Goal: Communication & Community: Participate in discussion

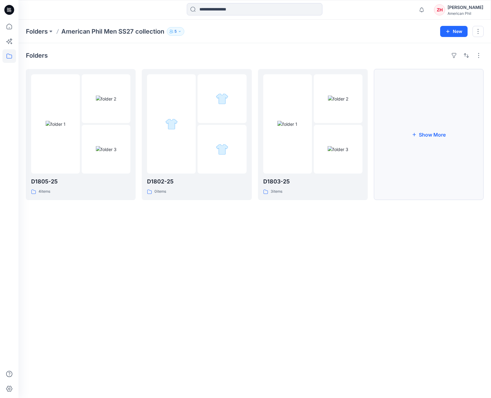
click at [449, 135] on button "Show More" at bounding box center [429, 134] width 110 height 131
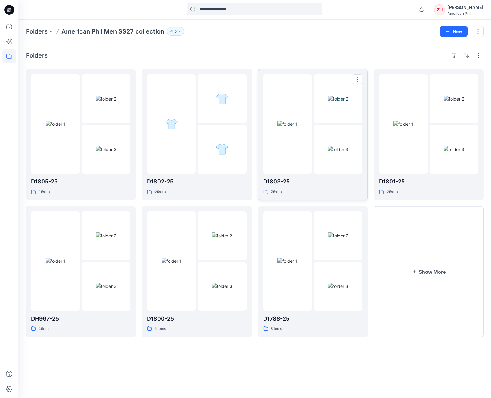
click at [348, 102] on img at bounding box center [338, 99] width 20 height 6
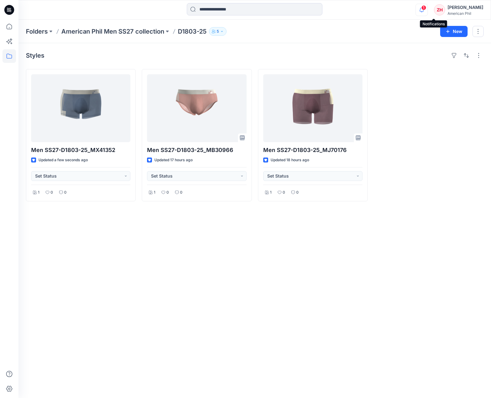
click at [427, 9] on icon "button" at bounding box center [422, 10] width 12 height 12
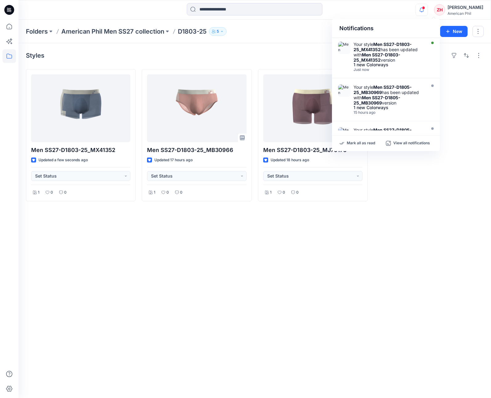
click at [360, 139] on div "Mark all as read View all notifications" at bounding box center [386, 143] width 108 height 15
click at [361, 144] on p "Mark all as read" at bounding box center [361, 143] width 28 height 6
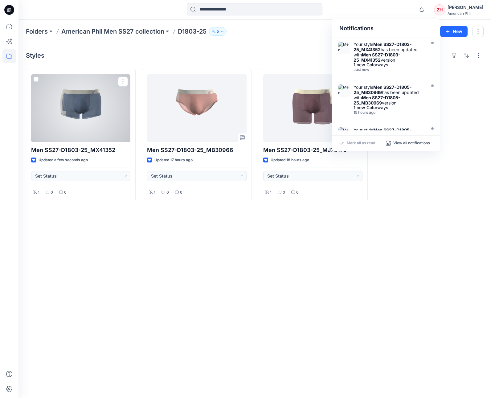
click at [94, 120] on div at bounding box center [80, 108] width 99 height 68
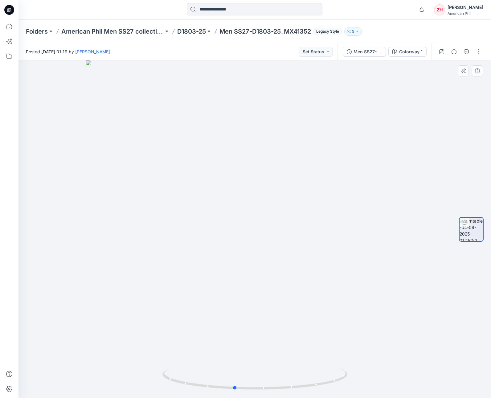
drag, startPoint x: 353, startPoint y: 340, endPoint x: 332, endPoint y: 343, distance: 20.4
click at [332, 343] on div at bounding box center [254, 228] width 472 height 337
drag, startPoint x: 326, startPoint y: 245, endPoint x: 355, endPoint y: 233, distance: 31.0
click at [355, 233] on div at bounding box center [254, 228] width 472 height 337
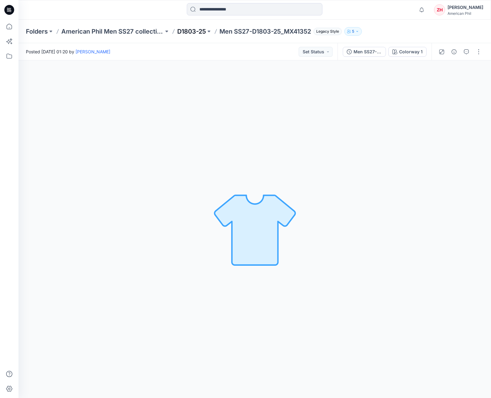
click at [193, 33] on p "D1803-25" at bounding box center [191, 31] width 29 height 9
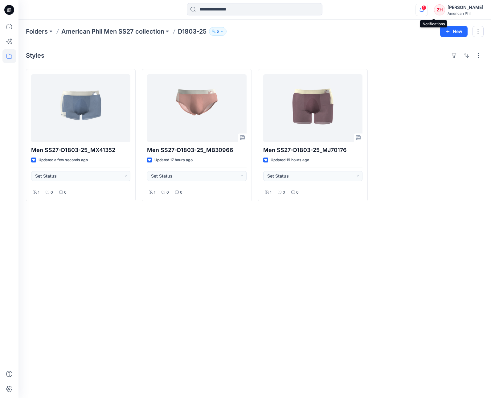
click at [427, 6] on icon "button" at bounding box center [422, 10] width 12 height 12
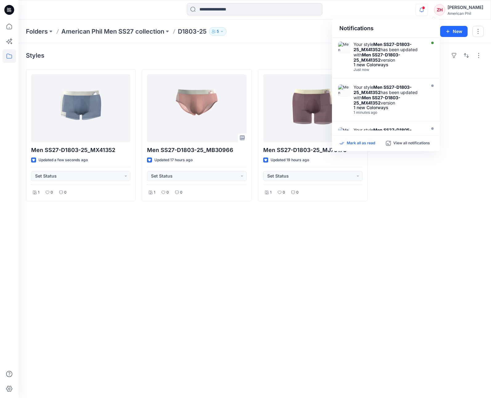
click at [361, 143] on p "Mark all as read" at bounding box center [361, 143] width 28 height 6
click at [394, 10] on div "Notifications Your style Men SS27-D1803-25_MX41352 has been updated with Men SS…" at bounding box center [254, 10] width 472 height 14
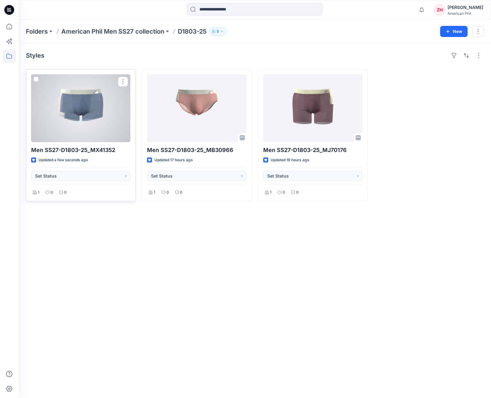
click at [102, 107] on div at bounding box center [80, 108] width 99 height 68
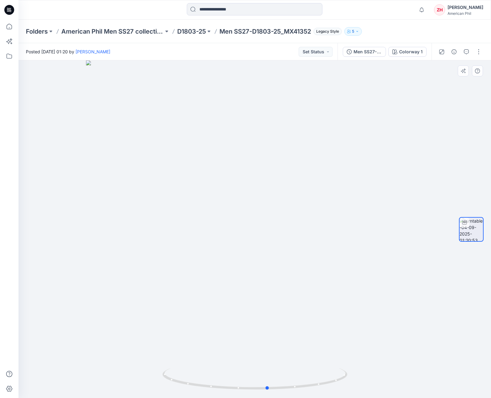
drag, startPoint x: 355, startPoint y: 340, endPoint x: 183, endPoint y: 315, distance: 173.7
click at [183, 315] on div at bounding box center [254, 228] width 472 height 337
click at [280, 176] on div at bounding box center [254, 228] width 472 height 337
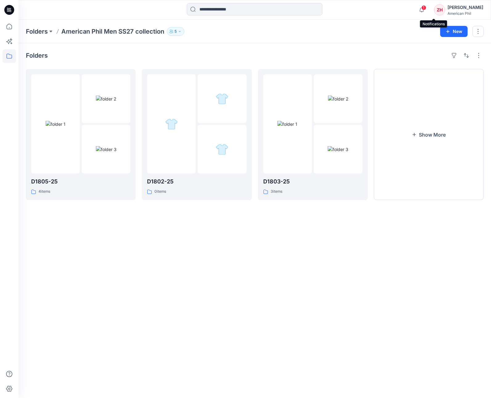
click at [426, 9] on span "1" at bounding box center [423, 7] width 5 height 5
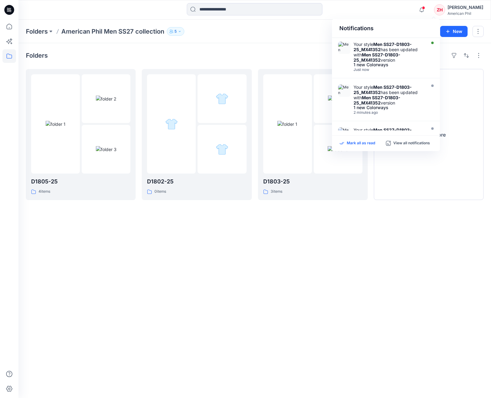
click at [362, 141] on p "Mark all as read" at bounding box center [361, 143] width 28 height 6
click at [387, 16] on div "Notifications Your style Men SS27-D1803-25_MX41352 has been updated with Men SS…" at bounding box center [254, 10] width 472 height 14
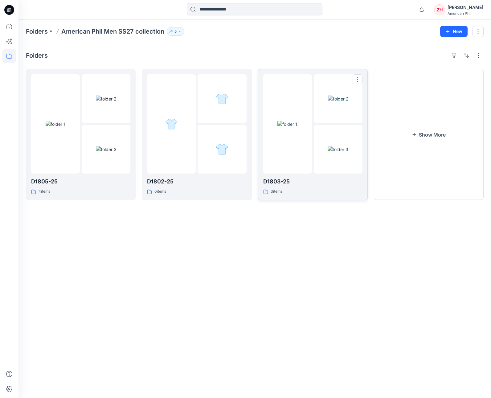
click at [328, 96] on img at bounding box center [338, 99] width 20 height 6
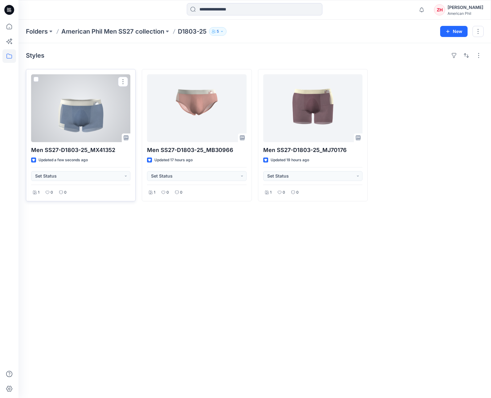
click at [92, 110] on div at bounding box center [80, 108] width 99 height 68
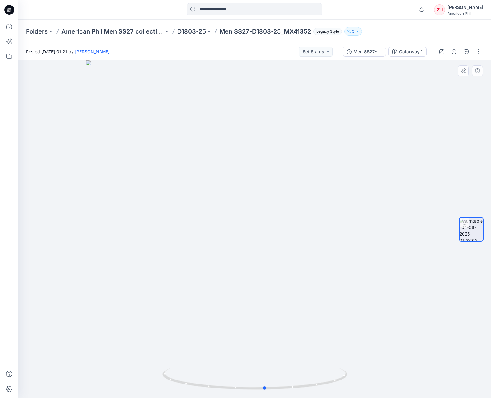
drag, startPoint x: 344, startPoint y: 269, endPoint x: 351, endPoint y: 266, distance: 7.3
click at [354, 269] on div at bounding box center [254, 228] width 472 height 337
click at [467, 51] on icon "button" at bounding box center [466, 51] width 5 height 5
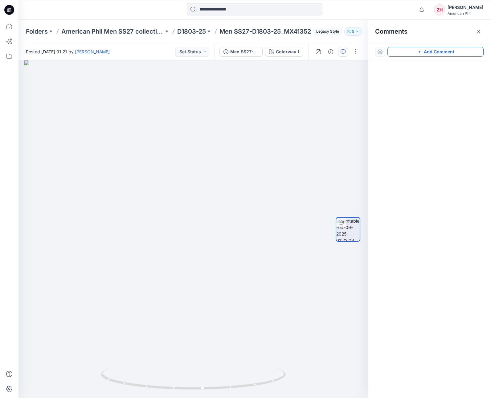
click at [437, 51] on button "Add Comment" at bounding box center [435, 52] width 96 height 10
click at [227, 207] on div "1" at bounding box center [192, 228] width 349 height 337
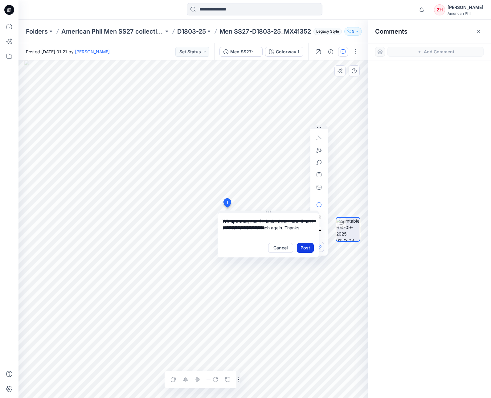
type textarea "**********"
drag, startPoint x: 308, startPoint y: 248, endPoint x: 311, endPoint y: 247, distance: 3.1
click at [308, 248] on button "Post" at bounding box center [305, 248] width 17 height 10
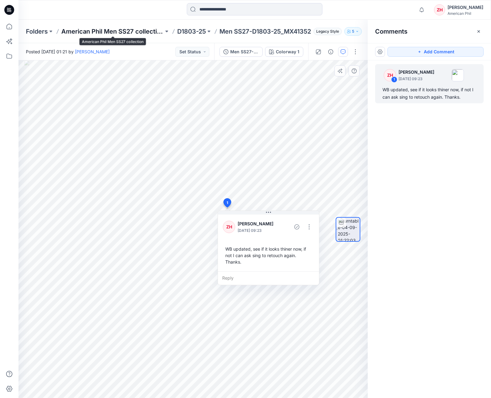
click at [132, 30] on p "American Phil Men SS27 collection" at bounding box center [112, 31] width 102 height 9
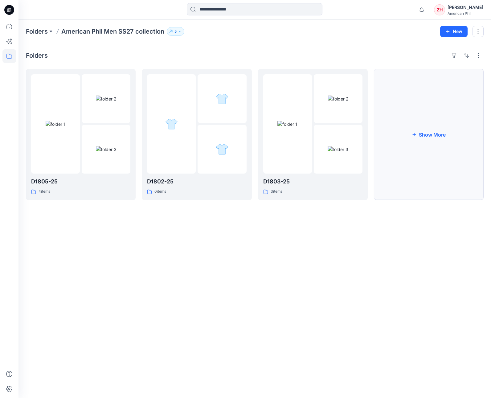
click at [426, 138] on button "Show More" at bounding box center [429, 134] width 110 height 131
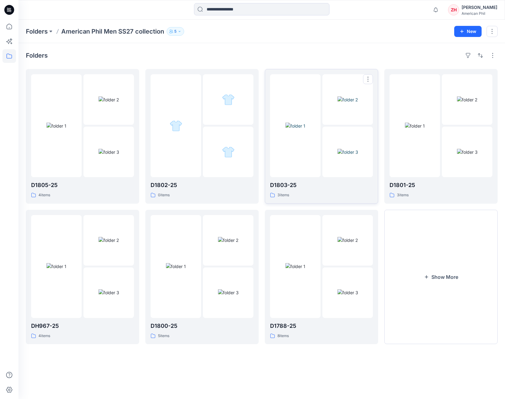
click at [355, 96] on img at bounding box center [348, 99] width 20 height 6
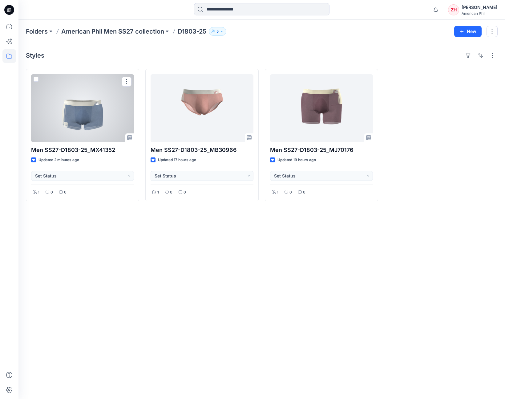
drag, startPoint x: 119, startPoint y: 115, endPoint x: 124, endPoint y: 113, distance: 6.0
click at [119, 115] on div at bounding box center [82, 108] width 103 height 68
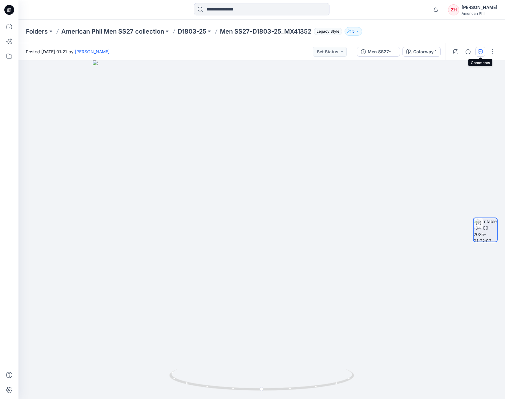
click at [482, 51] on icon "button" at bounding box center [480, 51] width 5 height 5
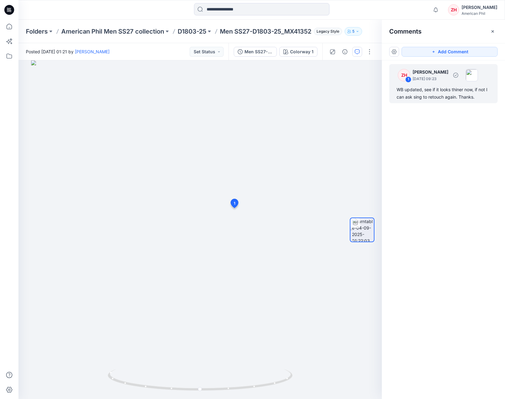
click at [479, 95] on div "WB updated, see if it looks thiner now, if not I can ask sing to retouch again.…" at bounding box center [444, 93] width 94 height 15
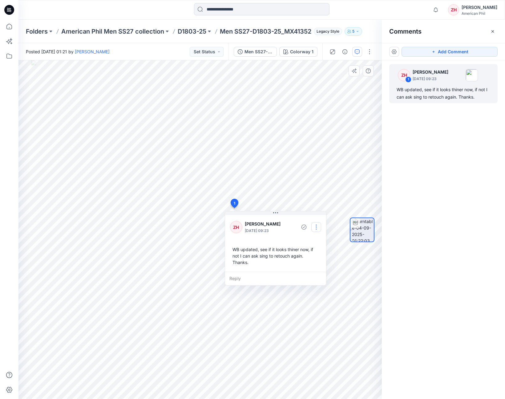
click at [316, 224] on button "button" at bounding box center [316, 227] width 10 height 10
click at [316, 242] on p "Edit comment" at bounding box center [318, 241] width 28 height 6
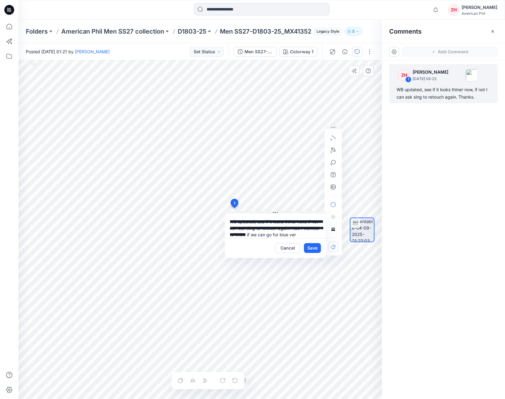
scroll to position [6, 0]
type textarea "**********"
click at [314, 250] on button "Save" at bounding box center [312, 248] width 17 height 10
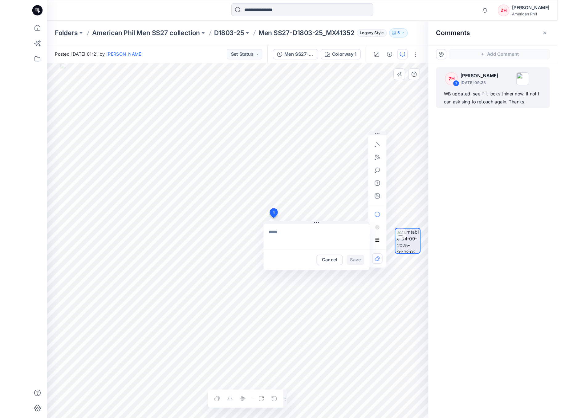
scroll to position [0, 0]
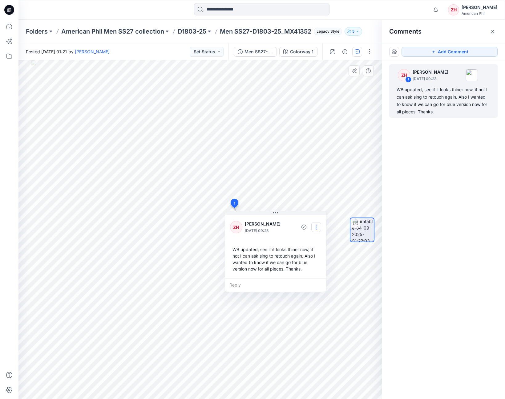
click at [316, 226] on button "button" at bounding box center [316, 227] width 10 height 10
drag, startPoint x: 324, startPoint y: 242, endPoint x: 326, endPoint y: 239, distance: 3.6
click at [324, 242] on p "Edit comment" at bounding box center [318, 241] width 28 height 6
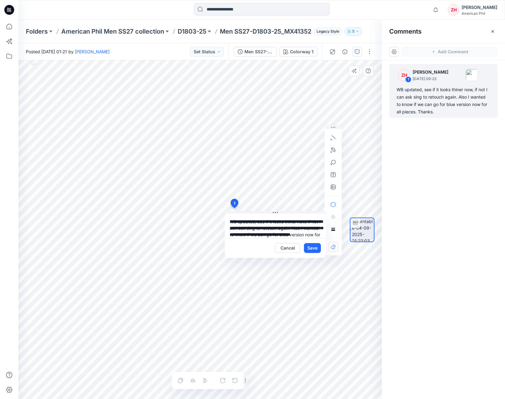
drag, startPoint x: 292, startPoint y: 222, endPoint x: 297, endPoint y: 225, distance: 5.6
click at [292, 222] on textarea "**********" at bounding box center [275, 226] width 101 height 25
type textarea "**********"
click at [314, 245] on button "Save" at bounding box center [312, 248] width 17 height 10
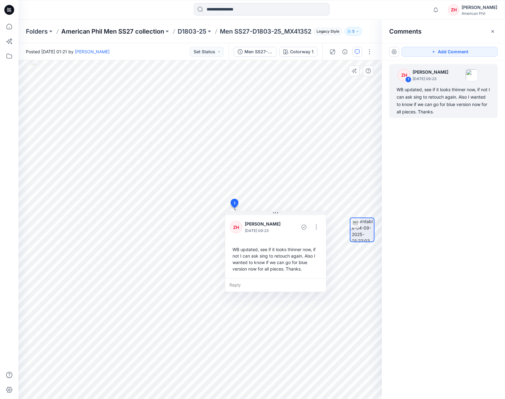
click at [111, 32] on p "American Phil Men SS27 collection" at bounding box center [112, 31] width 103 height 9
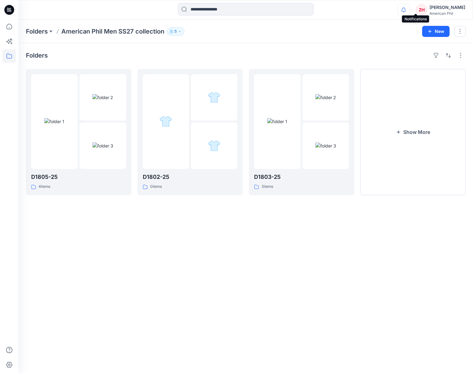
click at [405, 9] on icon "button" at bounding box center [403, 10] width 4 height 4
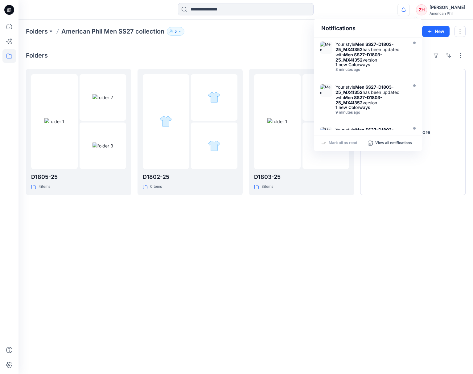
click at [402, 8] on div "Notifications Your style Men SS27-D1803-25_MX41352 has been updated with Men SS…" at bounding box center [245, 10] width 454 height 14
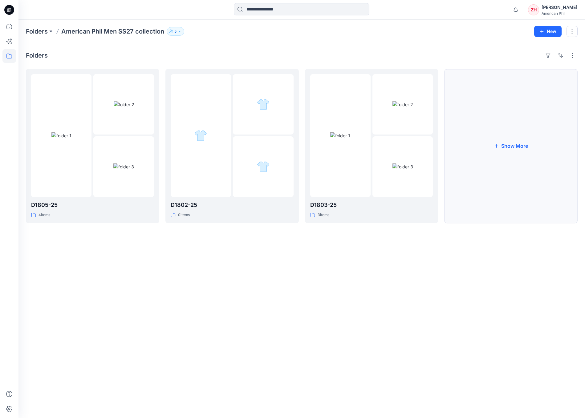
click at [490, 126] on button "Show More" at bounding box center [510, 146] width 133 height 154
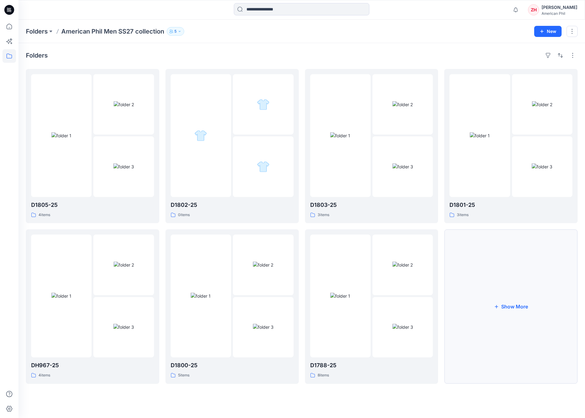
click at [490, 289] on button "Show More" at bounding box center [510, 307] width 133 height 154
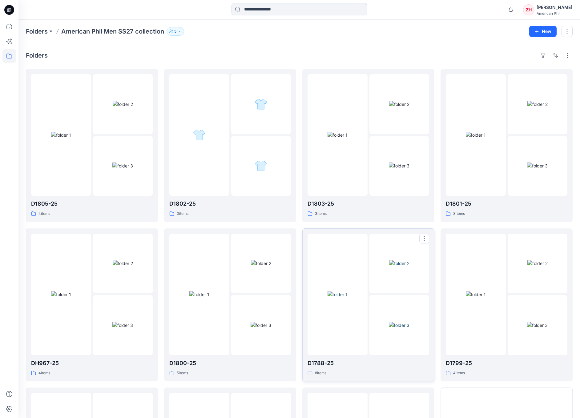
click at [331, 263] on div at bounding box center [338, 295] width 60 height 122
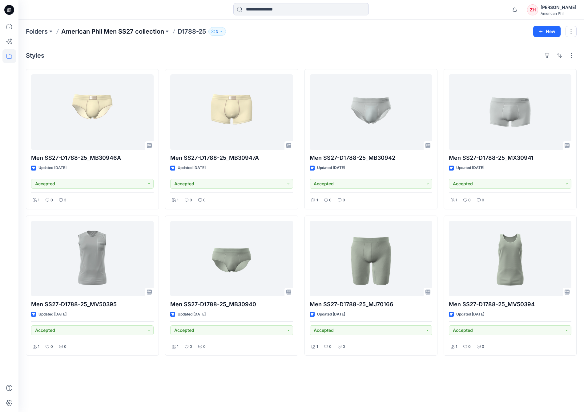
click at [90, 29] on p "American Phil Men SS27 collection" at bounding box center [112, 31] width 103 height 9
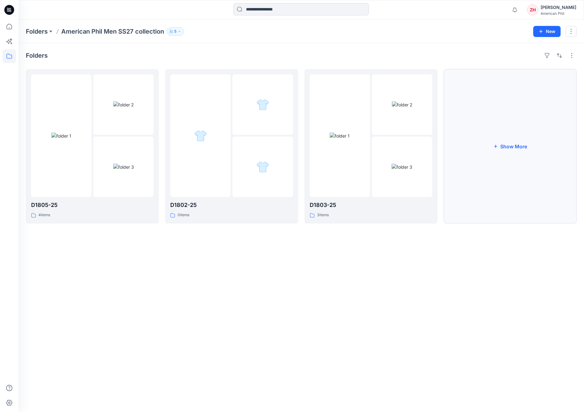
click at [523, 145] on button "Show More" at bounding box center [510, 146] width 133 height 154
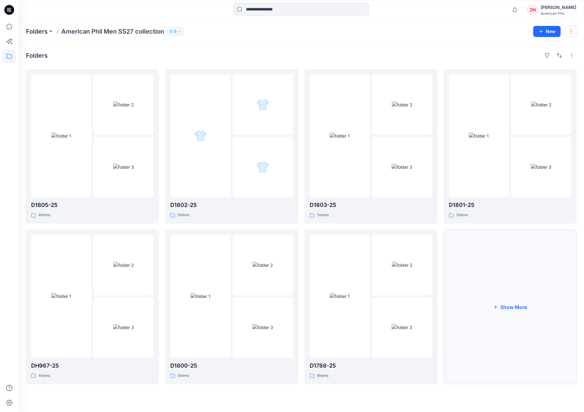
click at [534, 288] on button "Show More" at bounding box center [510, 307] width 133 height 154
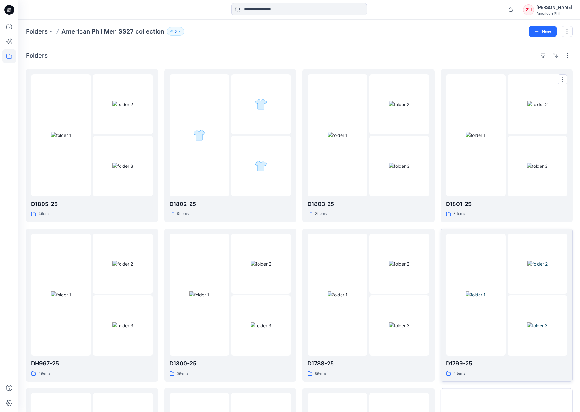
scroll to position [132, 0]
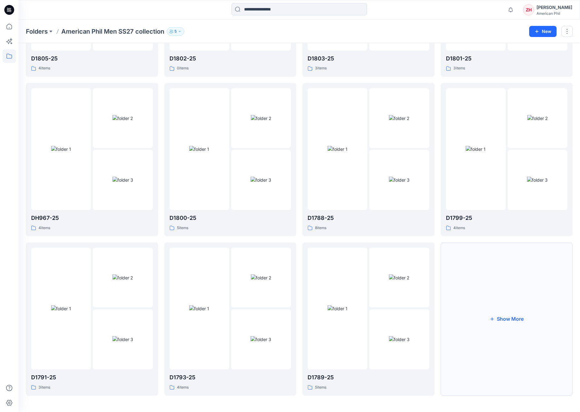
click at [519, 305] on button "Show More" at bounding box center [507, 318] width 132 height 153
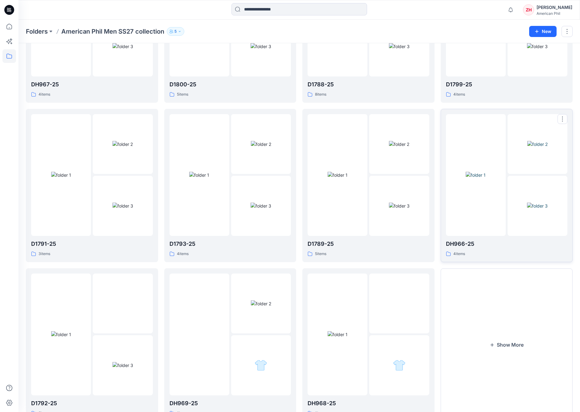
scroll to position [304, 0]
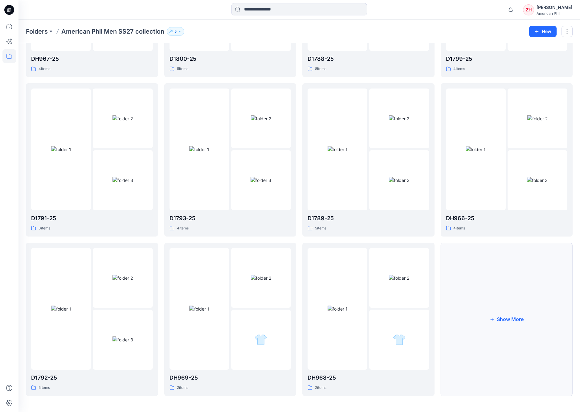
click at [506, 276] on button "Show More" at bounding box center [507, 318] width 132 height 153
click at [495, 192] on div at bounding box center [476, 150] width 60 height 122
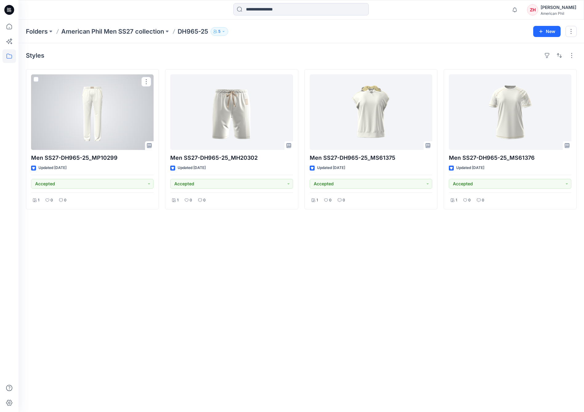
click at [110, 119] on div at bounding box center [92, 111] width 123 height 75
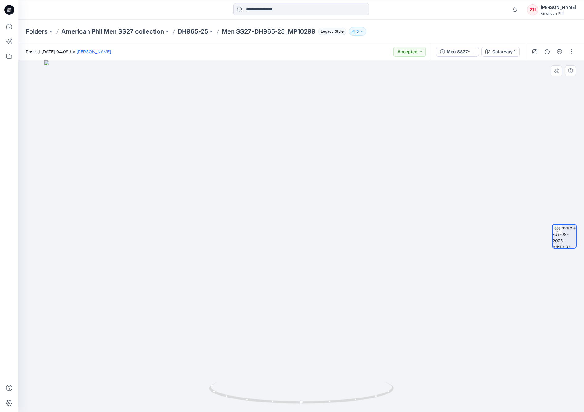
drag, startPoint x: 419, startPoint y: 104, endPoint x: 408, endPoint y: 184, distance: 80.8
click at [408, 184] on img at bounding box center [301, 235] width 514 height 351
drag, startPoint x: 339, startPoint y: 279, endPoint x: 298, endPoint y: 261, distance: 45.3
click at [299, 267] on div at bounding box center [301, 235] width 566 height 351
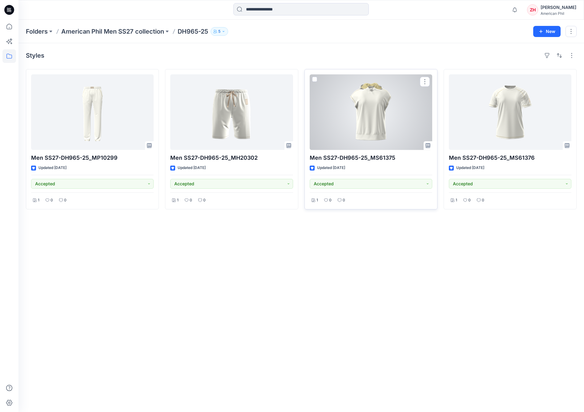
click at [362, 116] on div at bounding box center [371, 111] width 123 height 75
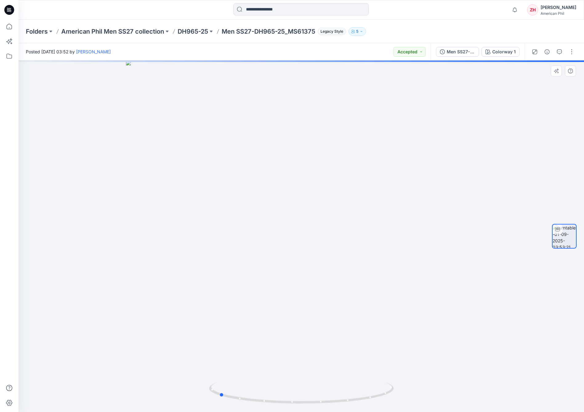
drag, startPoint x: 336, startPoint y: 235, endPoint x: 241, endPoint y: 182, distance: 108.7
click at [301, 234] on div at bounding box center [301, 235] width 566 height 351
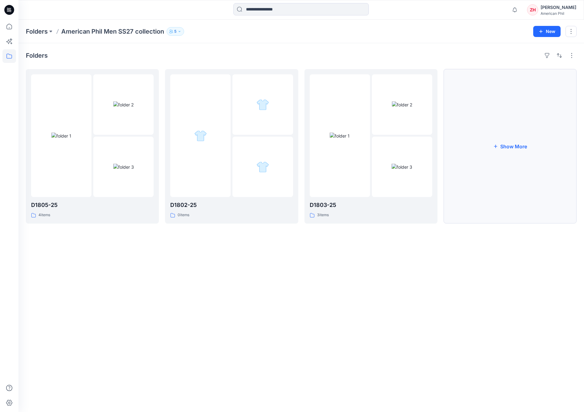
click at [519, 175] on button "Show More" at bounding box center [510, 146] width 133 height 154
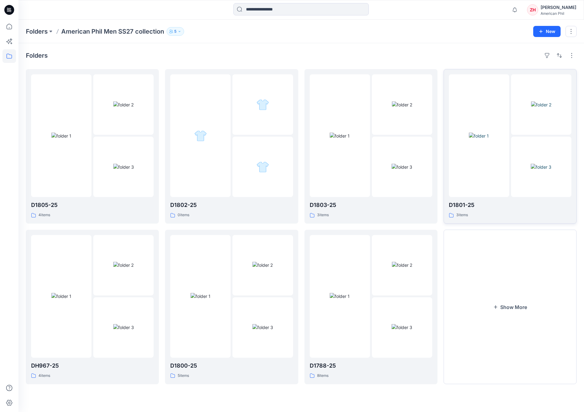
drag, startPoint x: 521, startPoint y: 287, endPoint x: 478, endPoint y: 182, distance: 113.7
click at [521, 287] on button "Show More" at bounding box center [510, 307] width 133 height 154
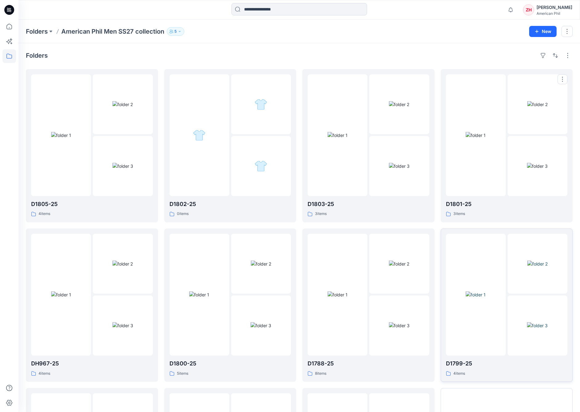
scroll to position [145, 0]
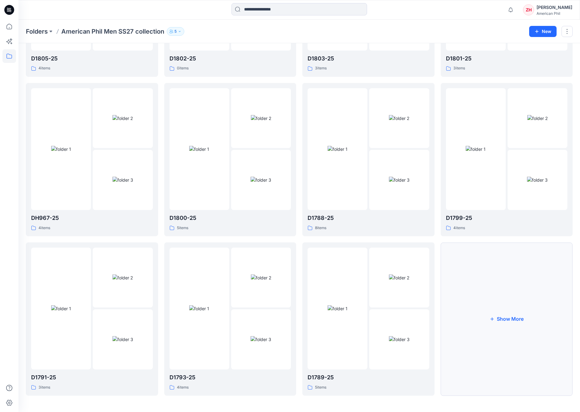
click at [505, 289] on button "Show More" at bounding box center [507, 318] width 132 height 153
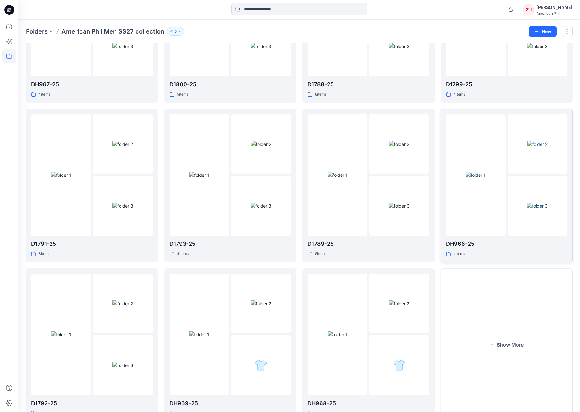
scroll to position [304, 0]
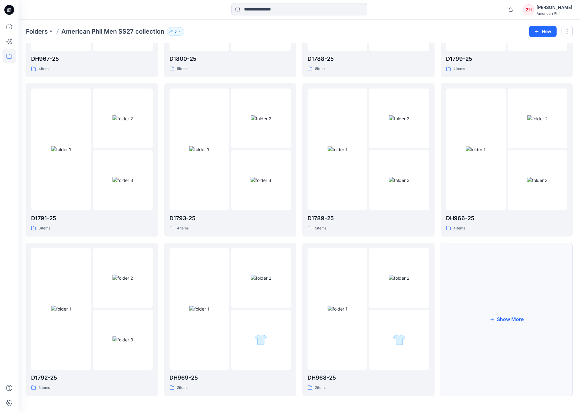
click at [518, 279] on button "Show More" at bounding box center [507, 318] width 132 height 153
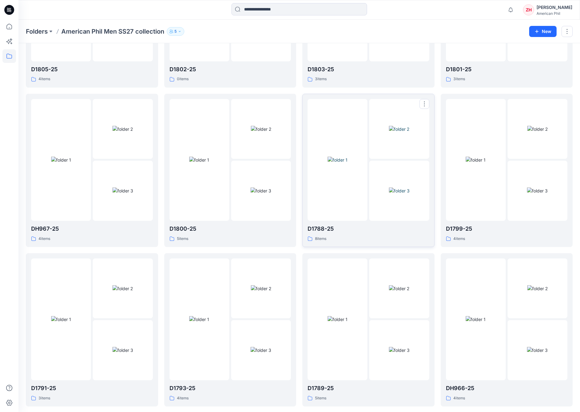
scroll to position [13, 0]
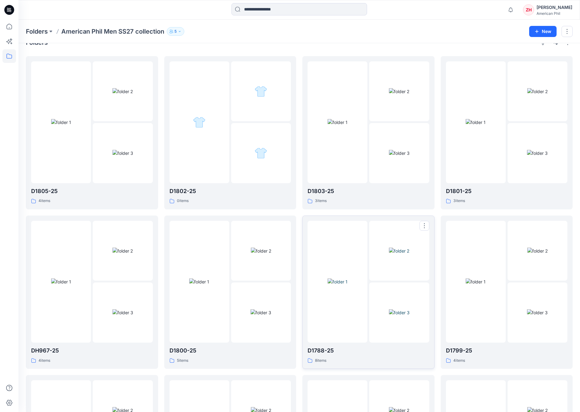
click at [362, 241] on div at bounding box center [337, 282] width 60 height 122
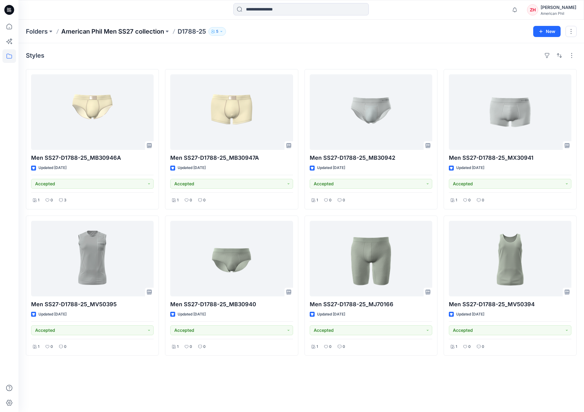
click at [127, 29] on p "American Phil Men SS27 collection" at bounding box center [112, 31] width 103 height 9
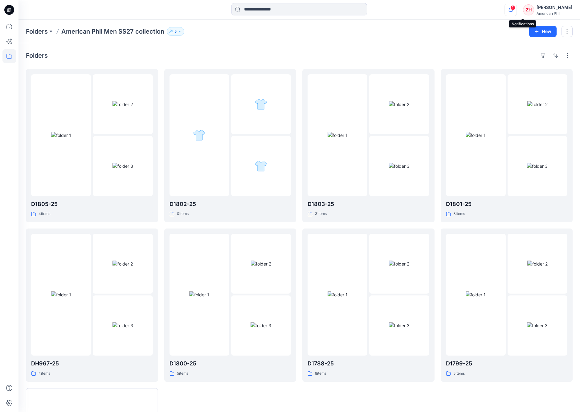
click at [516, 10] on icon "button" at bounding box center [511, 10] width 12 height 12
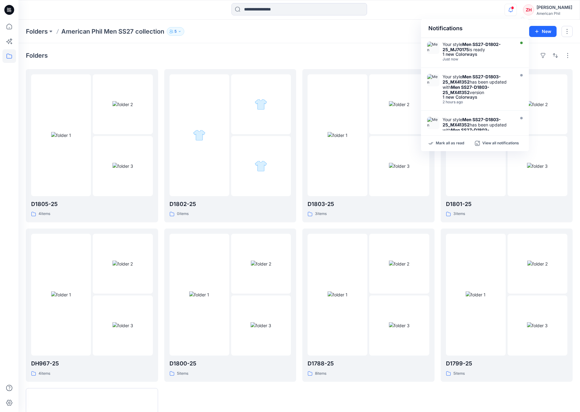
click at [448, 15] on div "Notifications Your style Men SS27-D1802-25_MJ70175 is ready 1 new Colorways Jus…" at bounding box center [298, 10] width 561 height 14
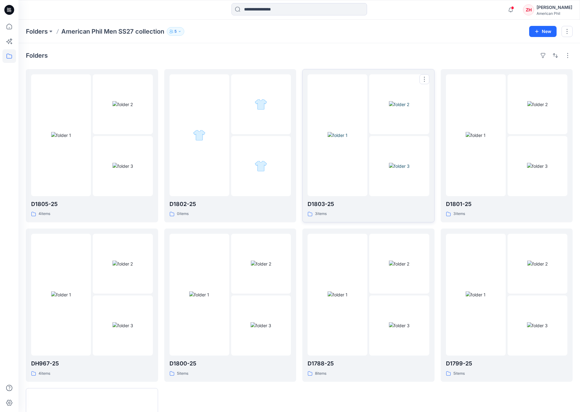
scroll to position [145, 0]
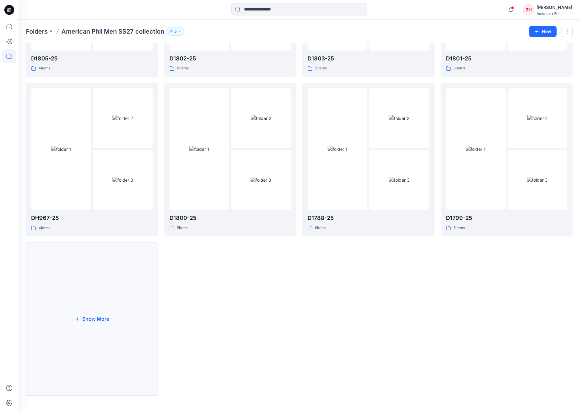
click at [132, 263] on button "Show More" at bounding box center [92, 318] width 132 height 153
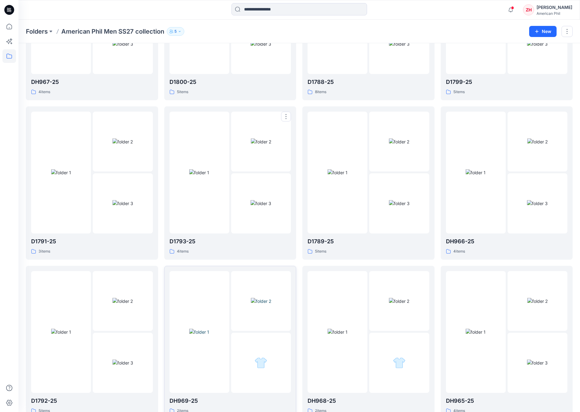
scroll to position [463, 0]
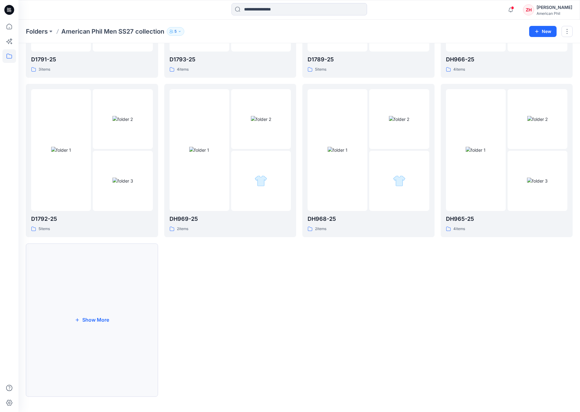
click at [88, 273] on button "Show More" at bounding box center [92, 319] width 132 height 153
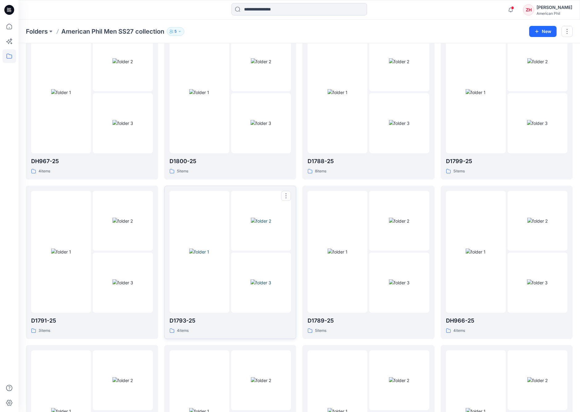
scroll to position [153, 0]
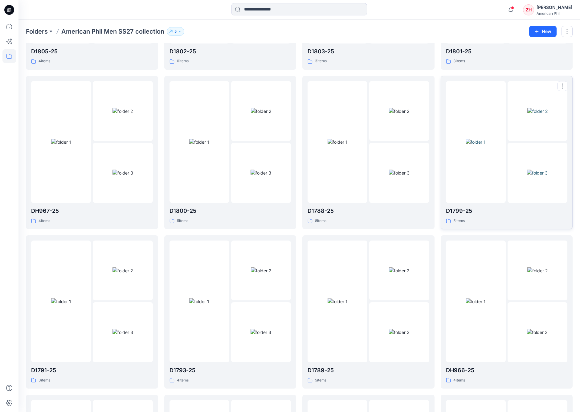
click at [486, 139] on img at bounding box center [476, 142] width 20 height 6
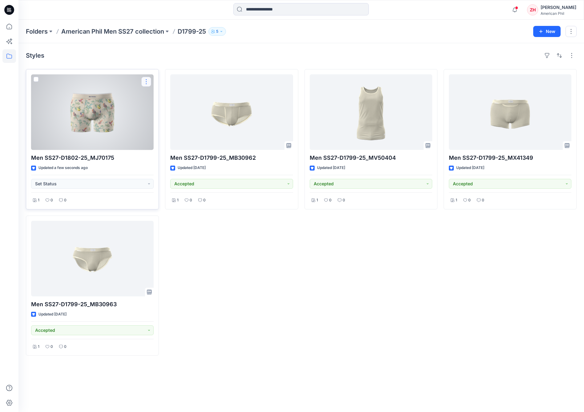
click at [147, 80] on button "button" at bounding box center [146, 82] width 10 height 10
click at [166, 144] on p "Move to" at bounding box center [162, 141] width 16 height 6
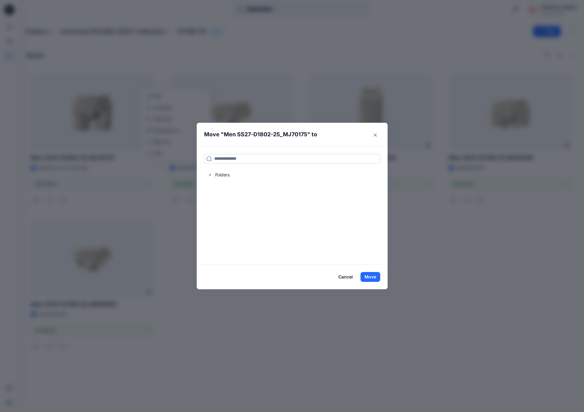
click at [239, 159] on input at bounding box center [292, 159] width 176 height 10
type input "****"
click at [236, 172] on div "D 1802 -25" at bounding box center [250, 172] width 87 height 7
click at [366, 276] on button "Move" at bounding box center [371, 277] width 20 height 10
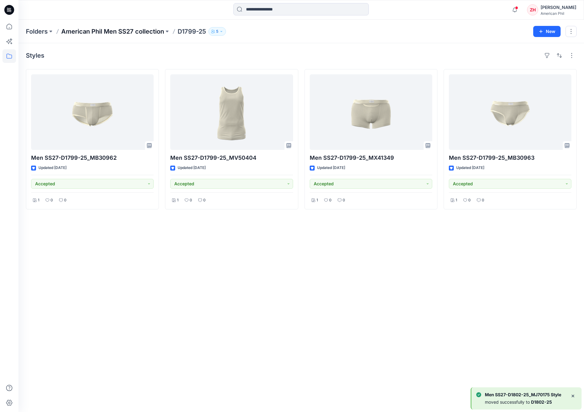
click at [147, 33] on p "American Phil Men SS27 collection" at bounding box center [112, 31] width 103 height 9
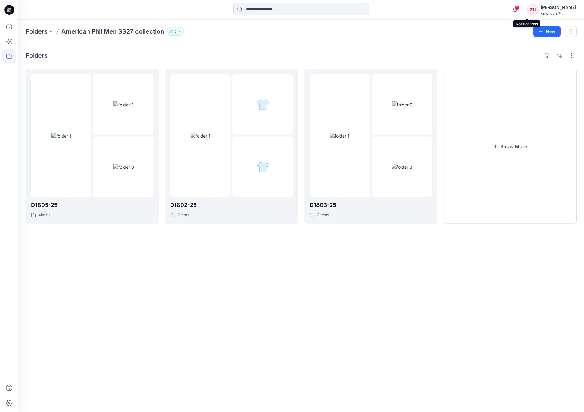
click at [520, 8] on span "1" at bounding box center [517, 7] width 5 height 5
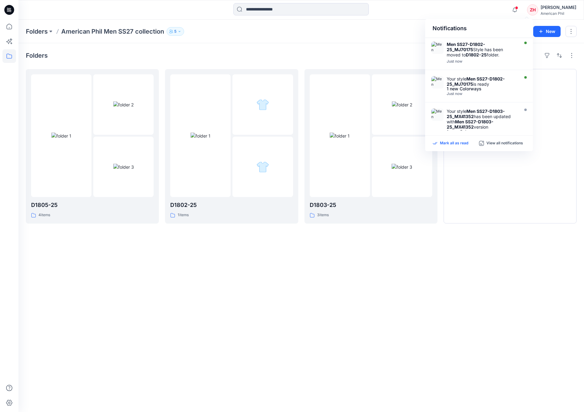
click at [458, 144] on p "Mark all as read" at bounding box center [454, 143] width 28 height 6
click at [407, 27] on div "Folders American Phil Men SS27 collection 5" at bounding box center [277, 31] width 503 height 9
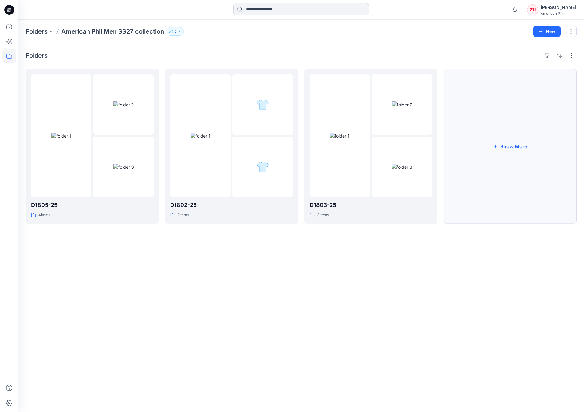
click at [504, 93] on button "Show More" at bounding box center [510, 146] width 133 height 154
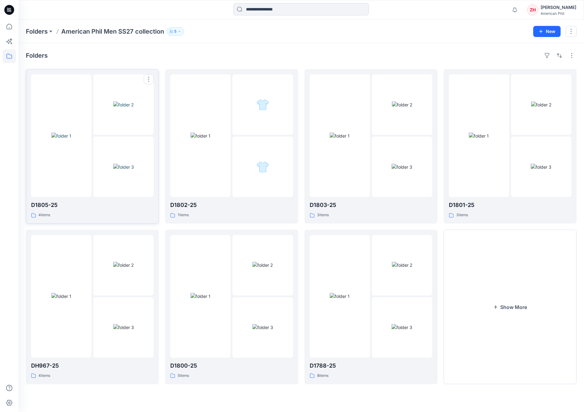
click at [81, 104] on div at bounding box center [61, 135] width 60 height 123
click at [97, 30] on p "American Phil Men SS27 collection" at bounding box center [112, 31] width 103 height 9
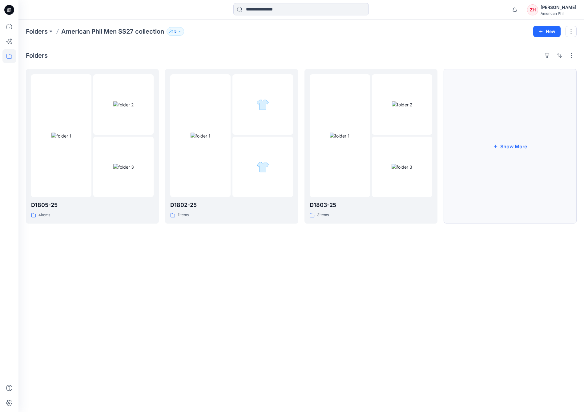
click at [507, 147] on button "Show More" at bounding box center [510, 146] width 133 height 154
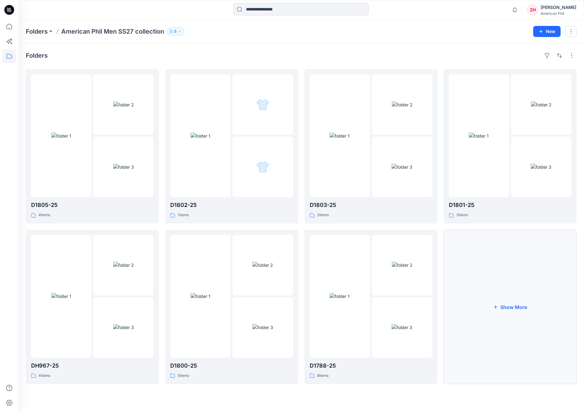
click at [520, 281] on button "Show More" at bounding box center [510, 307] width 133 height 154
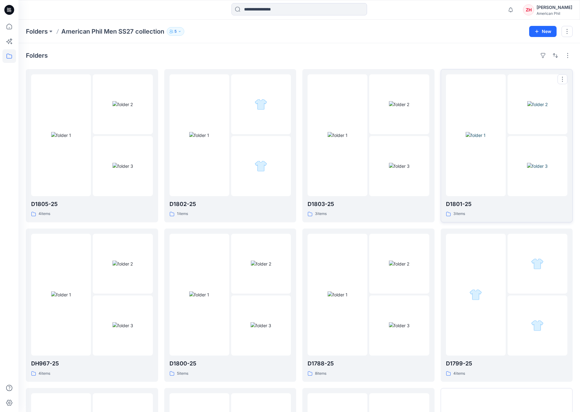
scroll to position [145, 0]
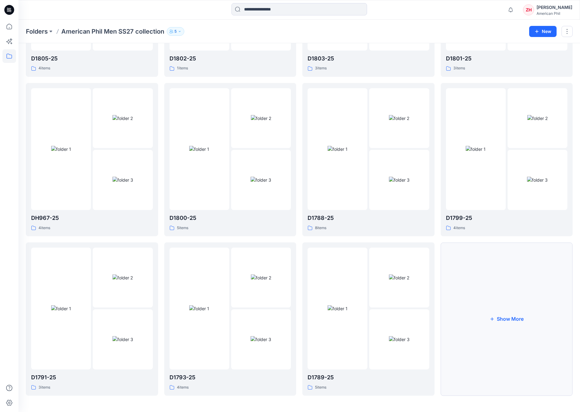
click at [507, 265] on button "Show More" at bounding box center [507, 318] width 132 height 153
click at [209, 305] on img at bounding box center [199, 308] width 20 height 6
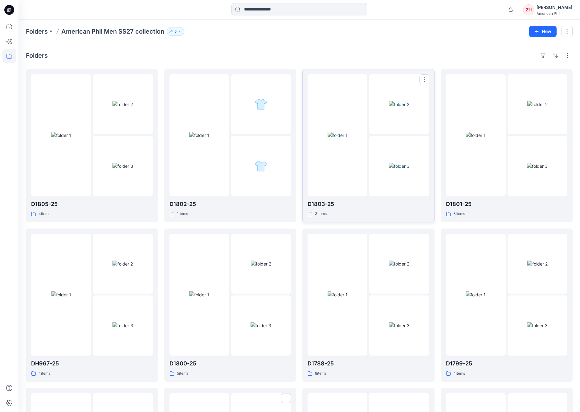
scroll to position [304, 0]
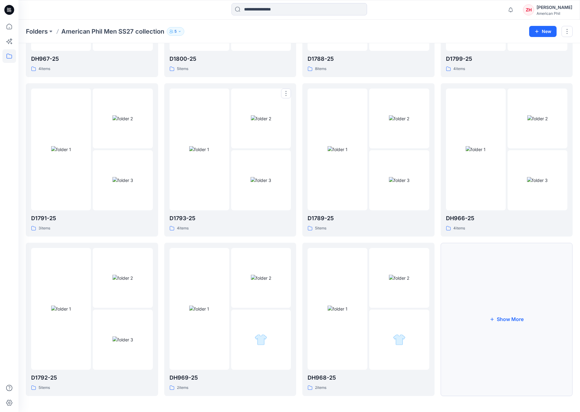
click at [527, 294] on button "Show More" at bounding box center [507, 318] width 132 height 153
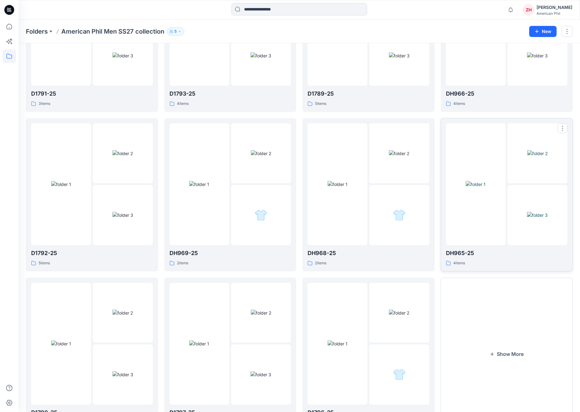
scroll to position [463, 0]
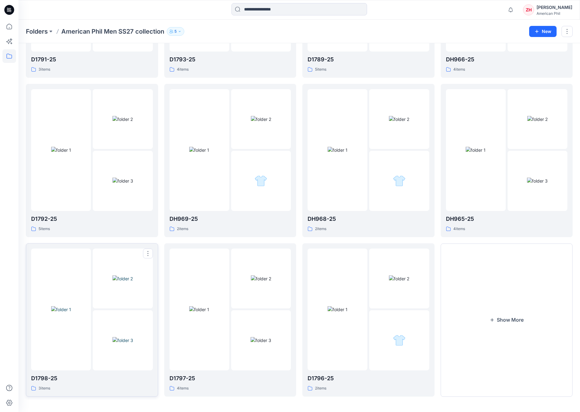
click at [126, 337] on img at bounding box center [122, 340] width 21 height 6
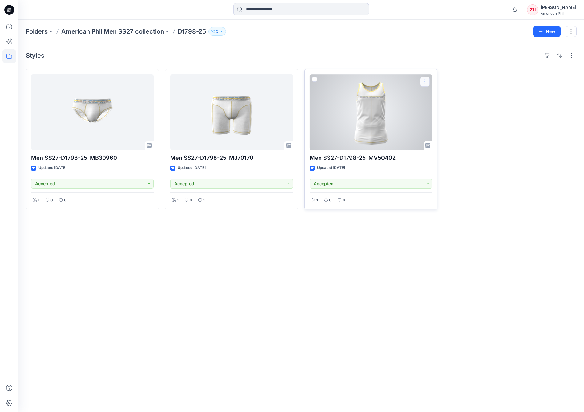
click at [427, 80] on button "button" at bounding box center [425, 82] width 10 height 10
click at [422, 82] on button "button" at bounding box center [425, 82] width 10 height 10
click at [429, 94] on icon "button" at bounding box center [427, 96] width 5 height 5
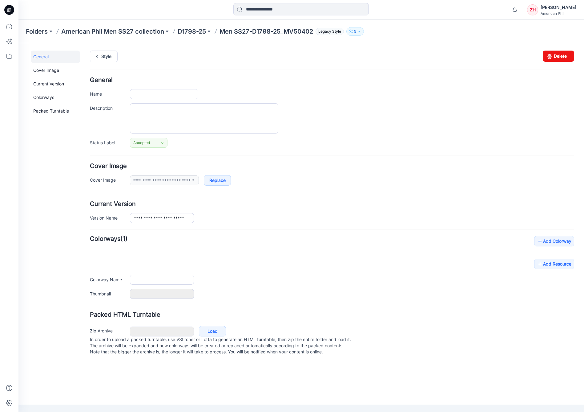
type input "**********"
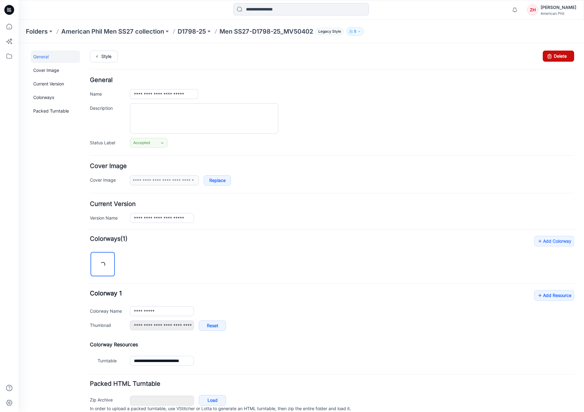
click at [558, 52] on link "Delete" at bounding box center [558, 56] width 31 height 11
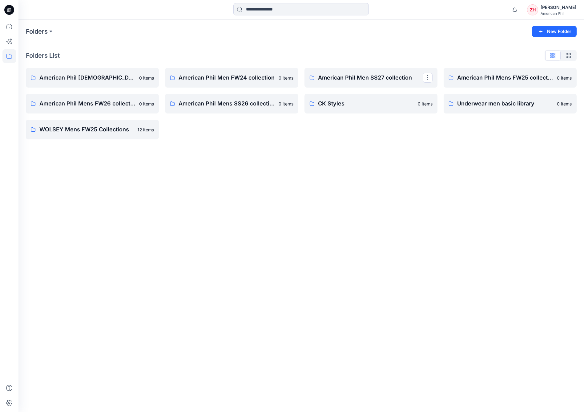
click at [391, 82] on p "American Phil Men SS27 collection" at bounding box center [370, 77] width 105 height 9
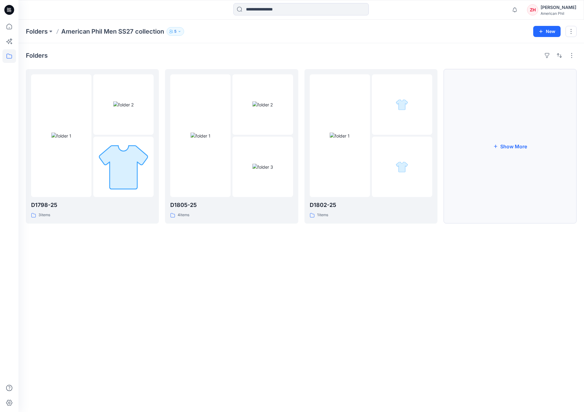
click at [498, 140] on button "Show More" at bounding box center [510, 146] width 133 height 154
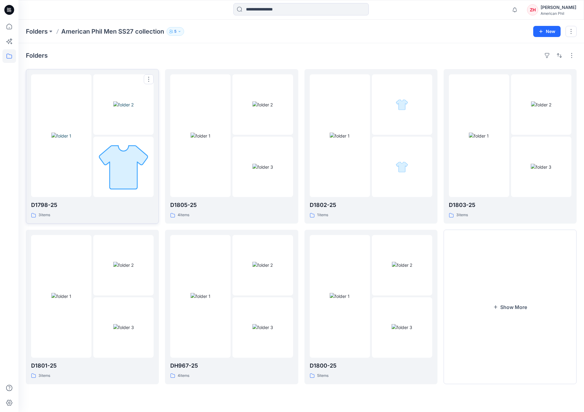
click at [133, 102] on img at bounding box center [123, 104] width 20 height 6
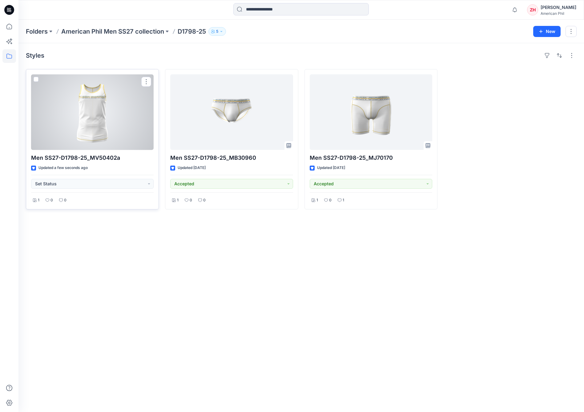
click at [140, 106] on div at bounding box center [92, 111] width 123 height 75
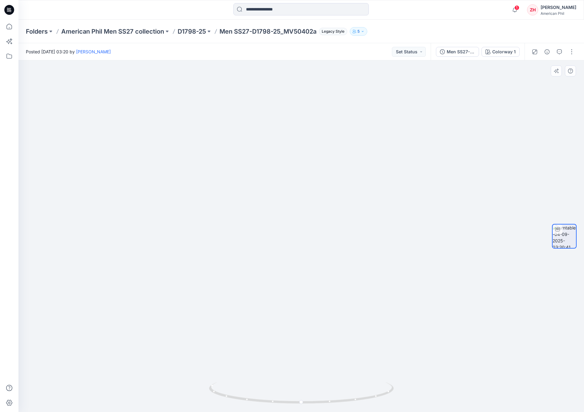
drag, startPoint x: 417, startPoint y: 208, endPoint x: 372, endPoint y: 194, distance: 47.2
click at [364, 201] on img at bounding box center [301, 183] width 555 height 457
click at [116, 28] on p "American Phil Men SS27 collection" at bounding box center [112, 31] width 103 height 9
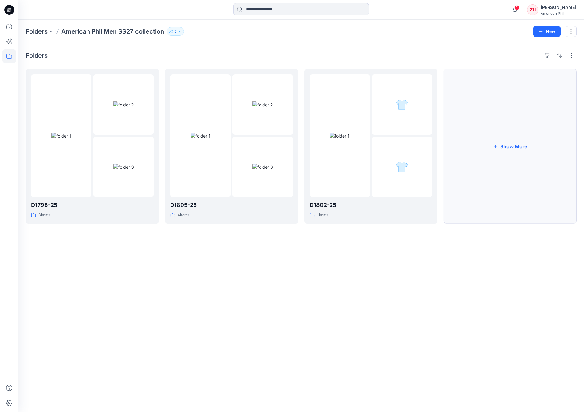
click at [540, 137] on button "Show More" at bounding box center [510, 146] width 133 height 154
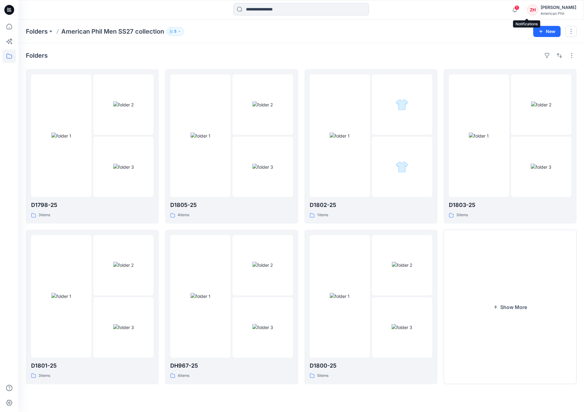
click at [520, 7] on span "1" at bounding box center [517, 7] width 5 height 5
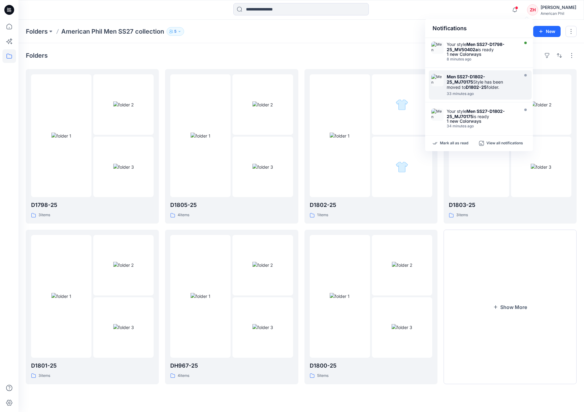
drag, startPoint x: 452, startPoint y: 141, endPoint x: 452, endPoint y: 78, distance: 63.5
click at [452, 141] on p "Mark all as read" at bounding box center [454, 143] width 28 height 6
click at [405, 31] on div "Folders American Phil Men SS27 collection 5" at bounding box center [277, 31] width 503 height 9
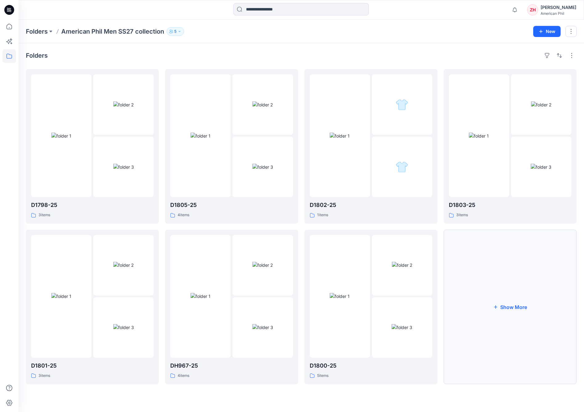
click at [485, 269] on button "Show More" at bounding box center [510, 307] width 133 height 154
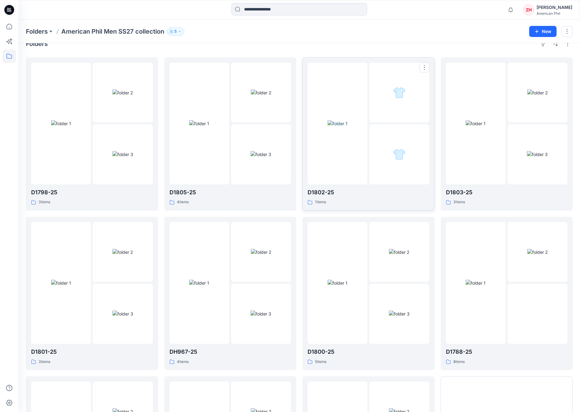
scroll to position [53, 0]
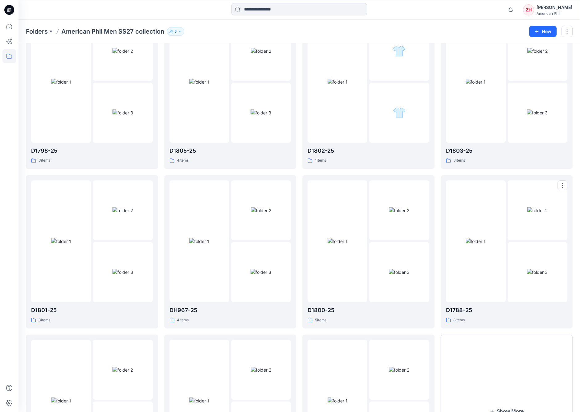
click at [472, 238] on img at bounding box center [476, 241] width 20 height 6
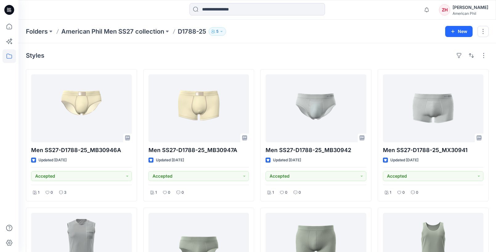
click at [273, 42] on div "Folders American Phil Men SS27 collection D1788-25 5 New" at bounding box center [257, 31] width 478 height 23
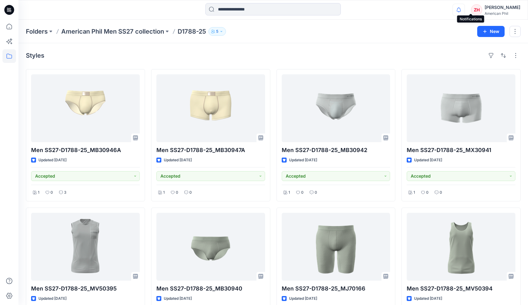
drag, startPoint x: 471, startPoint y: 11, endPoint x: 474, endPoint y: 7, distance: 4.8
click at [465, 11] on icon "button" at bounding box center [459, 10] width 12 height 12
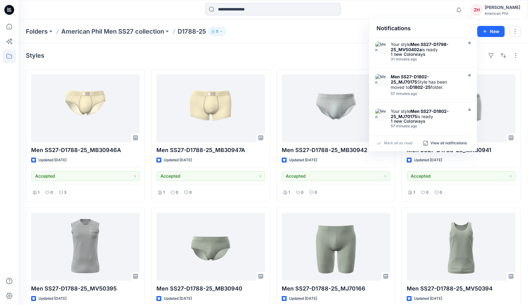
click at [458, 6] on div "Notifications Your style Men SS27-D1798-25_MV50402a is ready 1 new Colorways 31…" at bounding box center [273, 10] width 510 height 14
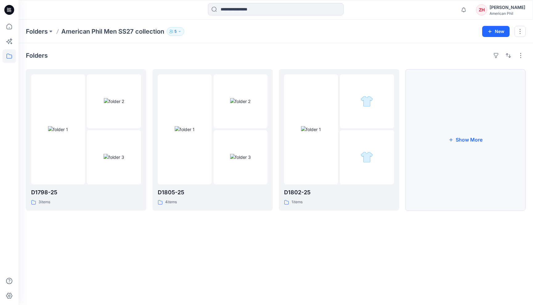
click at [438, 127] on button "Show More" at bounding box center [465, 139] width 120 height 141
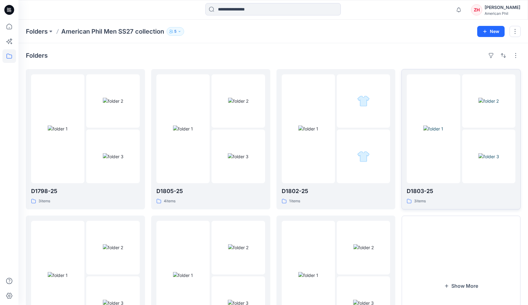
scroll to position [68, 0]
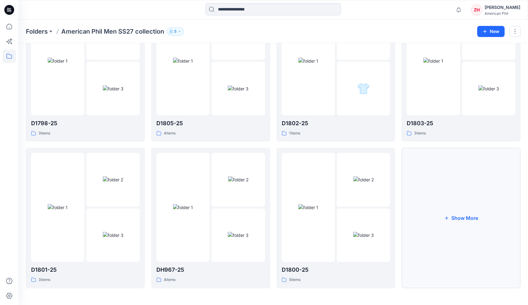
click at [461, 176] on button "Show More" at bounding box center [461, 218] width 119 height 140
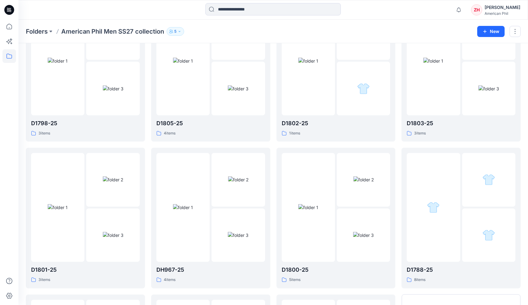
scroll to position [214, 0]
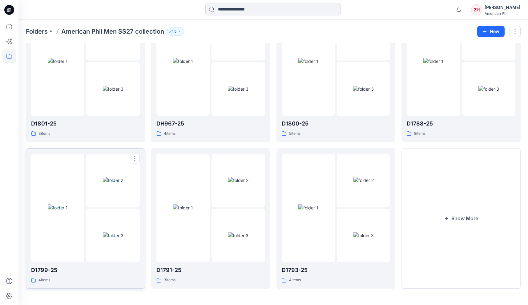
click at [67, 204] on img at bounding box center [58, 207] width 20 height 6
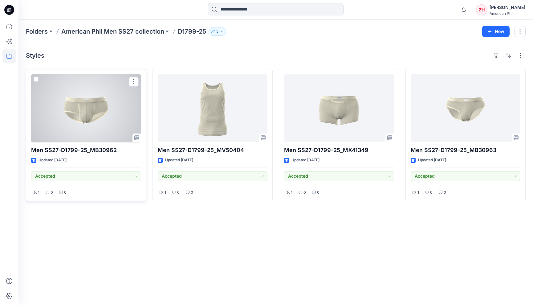
click at [101, 128] on div at bounding box center [86, 108] width 110 height 68
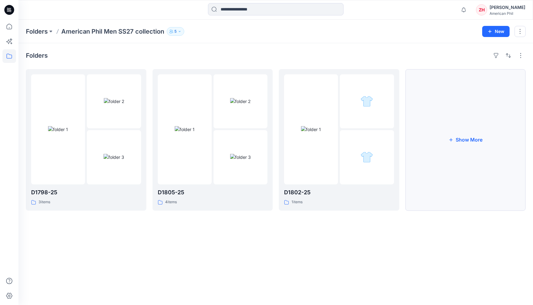
click at [446, 140] on button "Show More" at bounding box center [465, 139] width 120 height 141
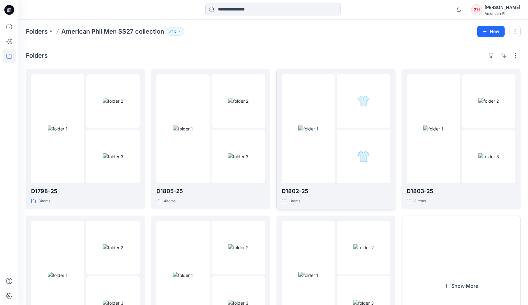
scroll to position [68, 0]
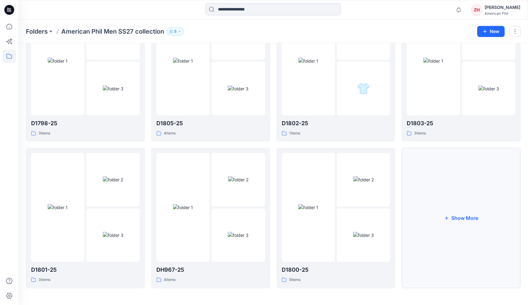
click at [461, 205] on button "Show More" at bounding box center [461, 218] width 119 height 140
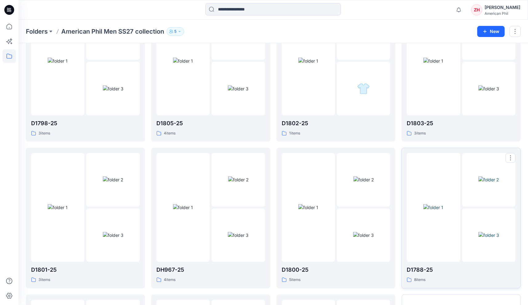
click at [444, 204] on img at bounding box center [434, 207] width 20 height 6
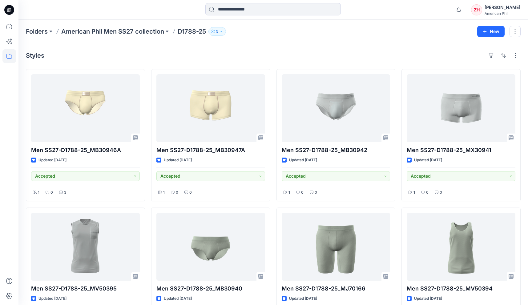
scroll to position [41, 0]
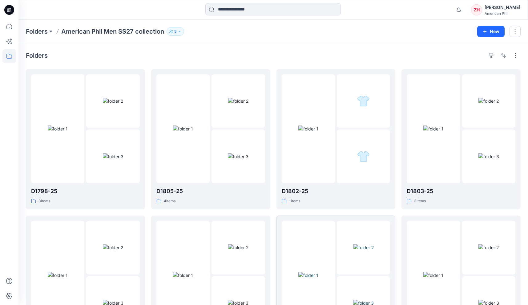
scroll to position [214, 0]
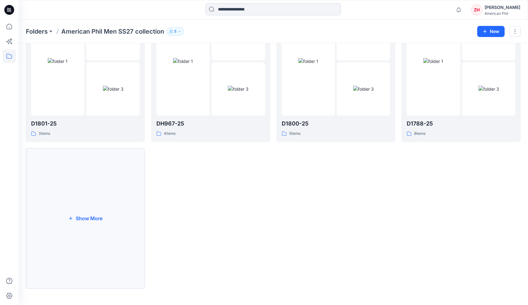
click at [122, 177] on button "Show More" at bounding box center [85, 218] width 119 height 140
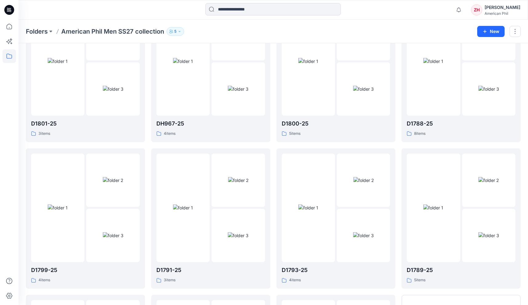
scroll to position [360, 0]
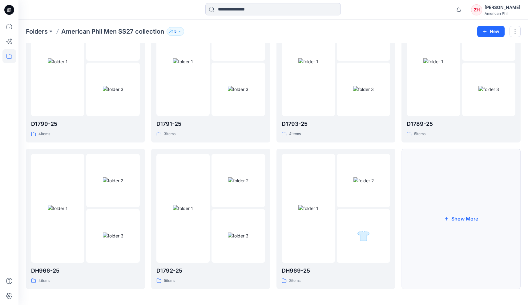
click at [448, 187] on button "Show More" at bounding box center [461, 219] width 119 height 140
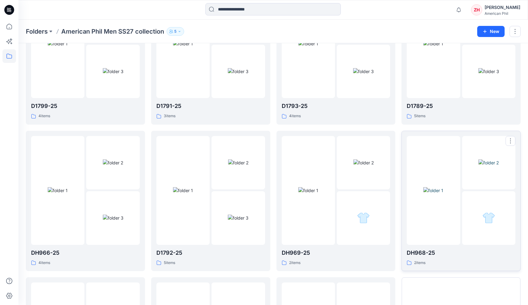
scroll to position [506, 0]
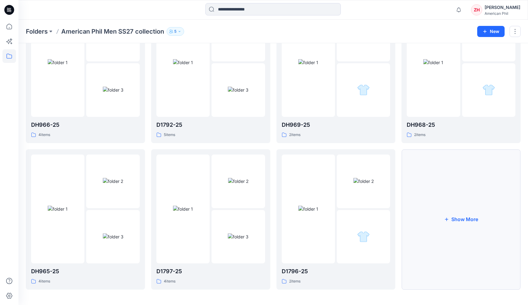
click at [466, 214] on button "Show More" at bounding box center [461, 219] width 119 height 140
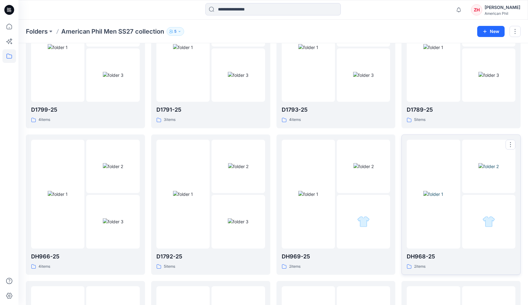
scroll to position [363, 0]
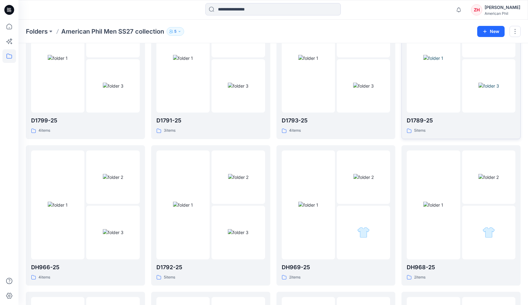
click at [432, 94] on div at bounding box center [433, 58] width 53 height 109
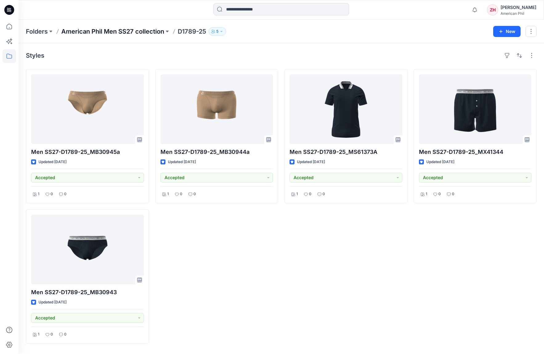
click at [123, 31] on p "American Phil Men SS27 collection" at bounding box center [112, 31] width 103 height 9
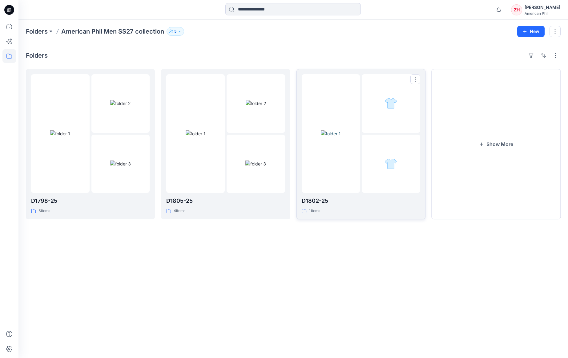
click at [352, 92] on div at bounding box center [331, 133] width 59 height 119
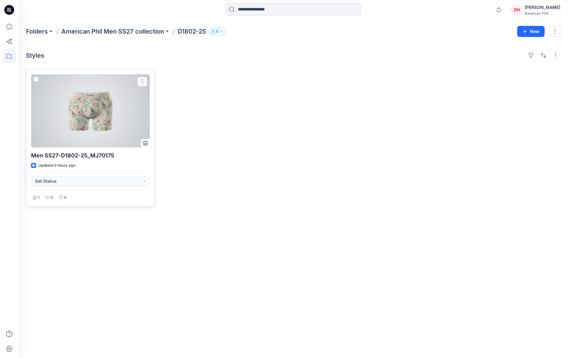
click at [113, 119] on div at bounding box center [90, 110] width 119 height 73
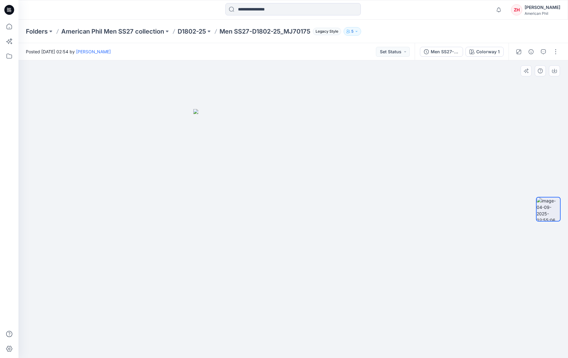
drag, startPoint x: 375, startPoint y: 169, endPoint x: 314, endPoint y: 173, distance: 61.1
click at [314, 173] on img at bounding box center [293, 233] width 200 height 249
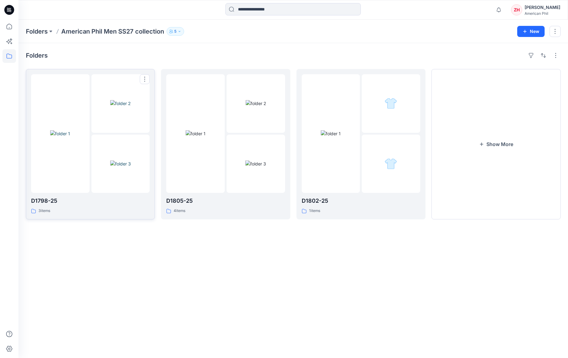
click at [120, 161] on img at bounding box center [120, 164] width 21 height 6
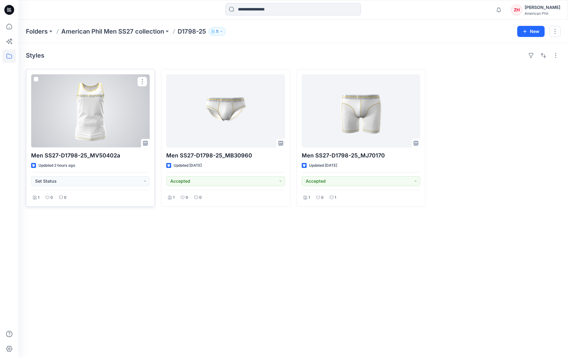
click at [121, 118] on div at bounding box center [90, 110] width 119 height 73
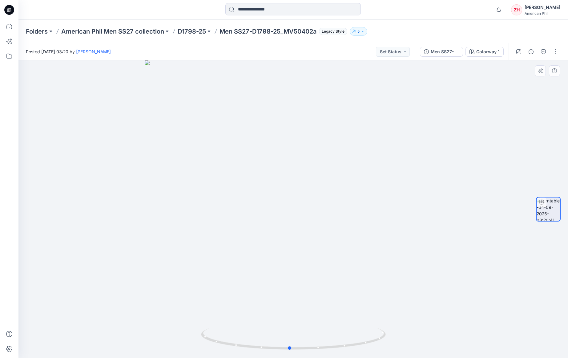
drag, startPoint x: 403, startPoint y: 250, endPoint x: 399, endPoint y: 247, distance: 4.6
click at [399, 247] on div at bounding box center [293, 209] width 550 height 298
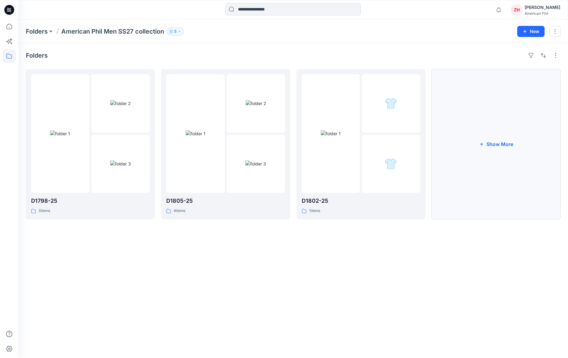
click at [485, 144] on button "Show More" at bounding box center [496, 144] width 129 height 150
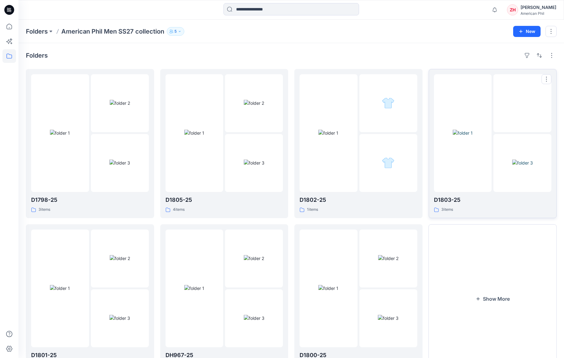
scroll to position [32, 0]
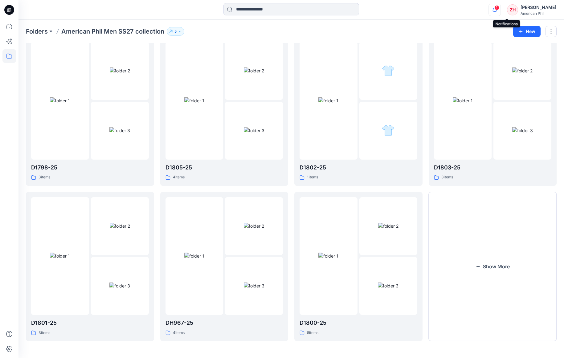
click at [497, 10] on icon "button" at bounding box center [494, 10] width 4 height 4
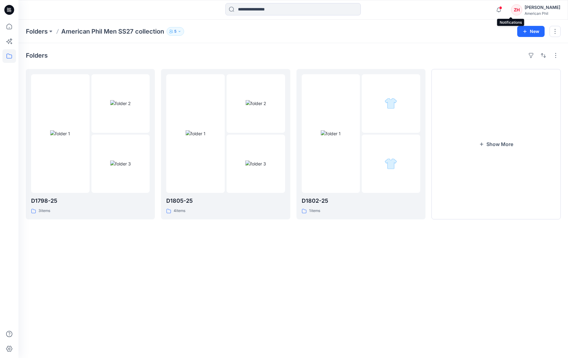
click at [503, 9] on span at bounding box center [500, 7] width 3 height 3
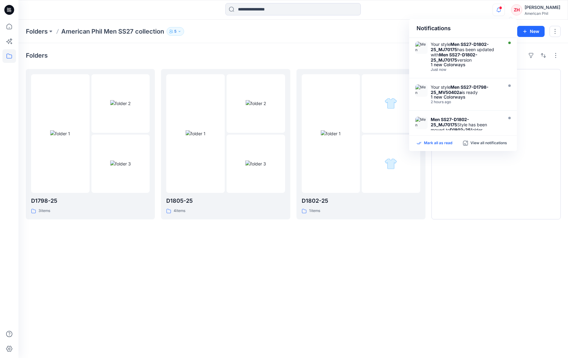
drag, startPoint x: 442, startPoint y: 145, endPoint x: 446, endPoint y: 143, distance: 4.4
click at [442, 145] on p "Mark all as read" at bounding box center [438, 143] width 28 height 6
click at [334, 130] on img at bounding box center [331, 133] width 20 height 6
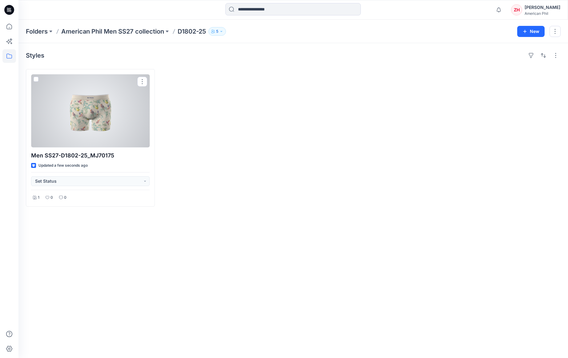
drag, startPoint x: 128, startPoint y: 124, endPoint x: 139, endPoint y: 124, distance: 11.7
click at [128, 125] on div at bounding box center [90, 110] width 119 height 73
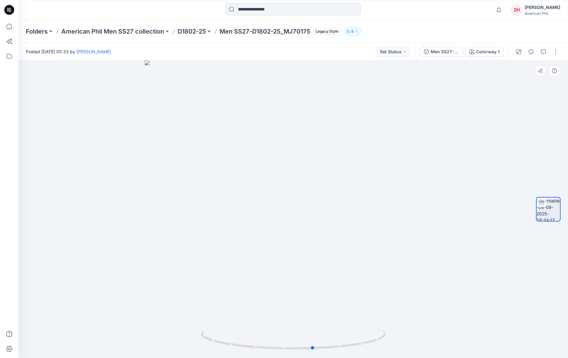
drag, startPoint x: 399, startPoint y: 325, endPoint x: 240, endPoint y: 307, distance: 160.3
click at [236, 308] on div at bounding box center [293, 209] width 550 height 298
